Goal: Information Seeking & Learning: Learn about a topic

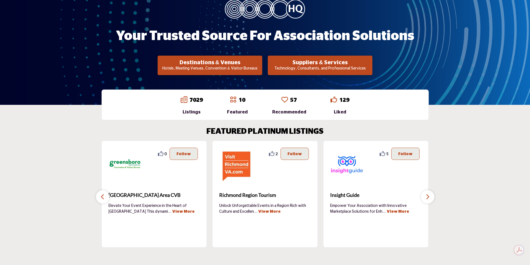
scroll to position [139, 0]
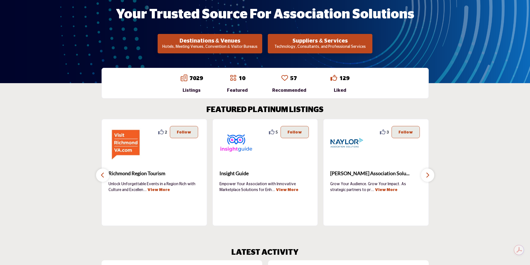
click at [309, 49] on p "Technology, Consultants, and Professional Services" at bounding box center [320, 47] width 101 height 6
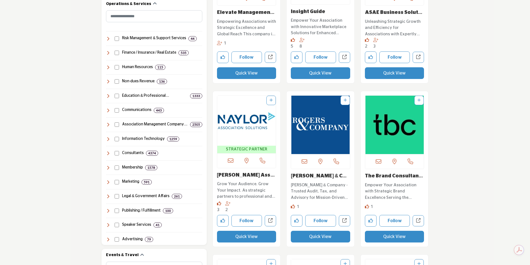
scroll to position [305, 0]
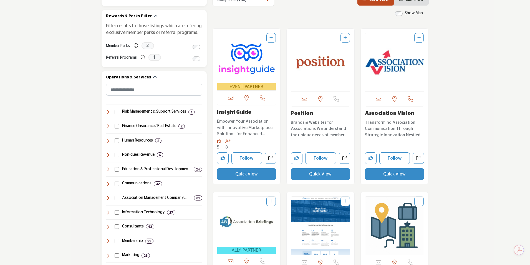
scroll to position [250, 0]
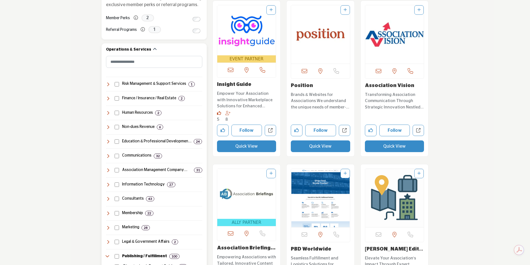
click at [119, 128] on div "Non-dues Revenue 6" at bounding box center [134, 127] width 57 height 6
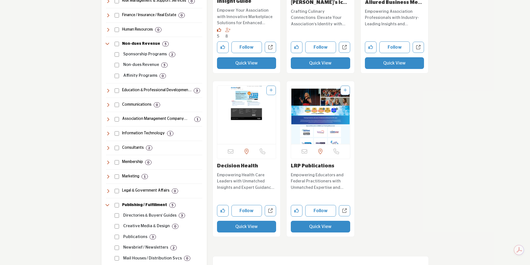
scroll to position [333, 0]
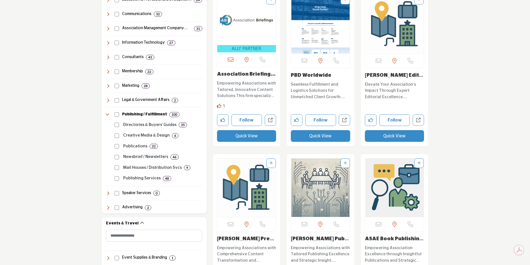
scroll to position [417, 0]
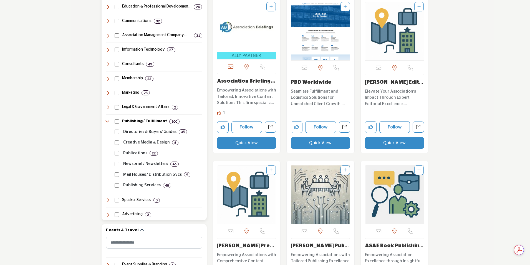
click at [107, 122] on icon at bounding box center [108, 121] width 4 height 4
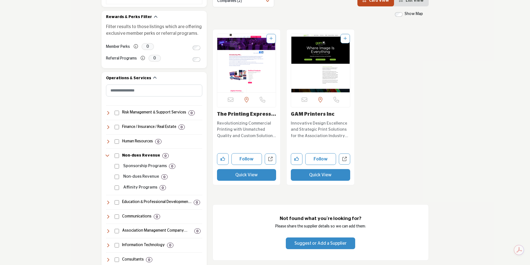
scroll to position [222, 0]
